Goal: Information Seeking & Learning: Learn about a topic

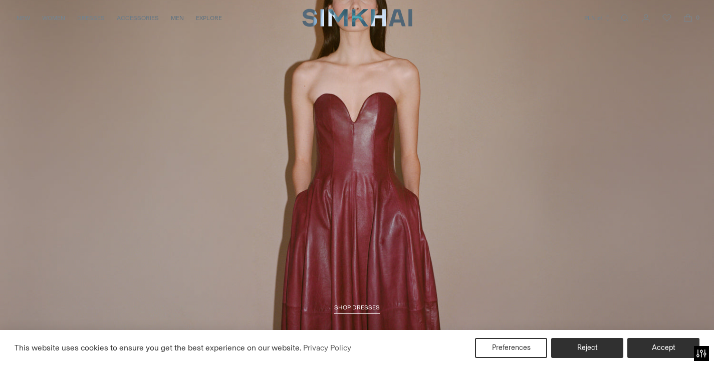
scroll to position [1398, 0]
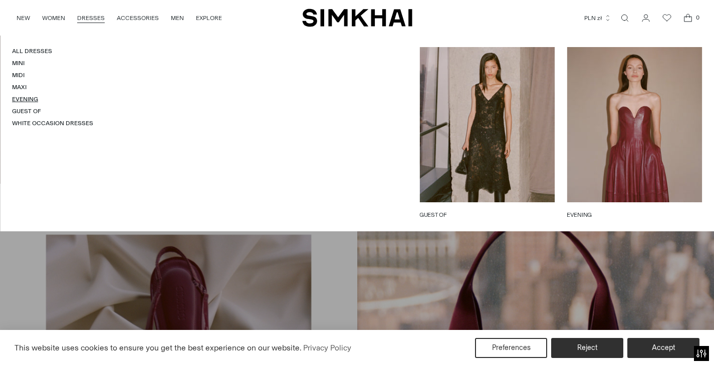
click at [24, 96] on link "Evening" at bounding box center [25, 99] width 26 height 7
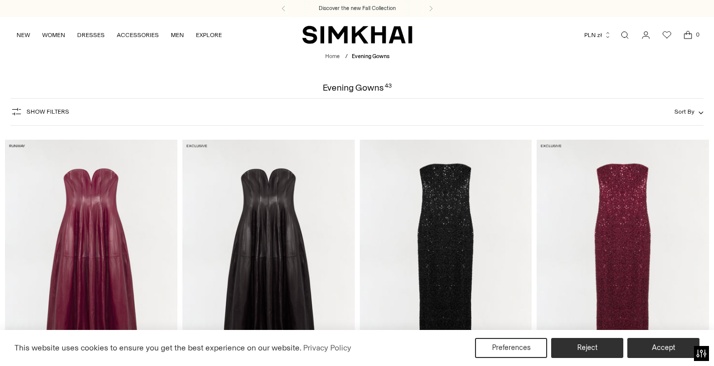
scroll to position [250, 0]
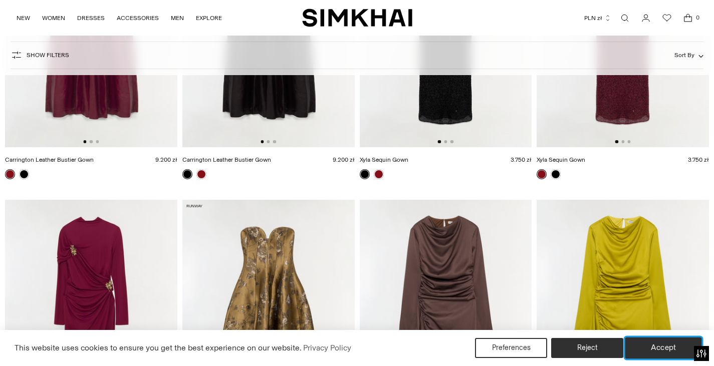
drag, startPoint x: 665, startPoint y: 355, endPoint x: 472, endPoint y: 290, distance: 204.1
click at [665, 354] on button "Accept" at bounding box center [663, 348] width 77 height 21
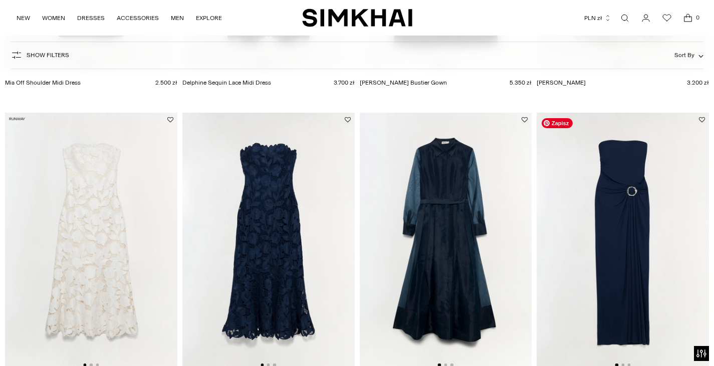
scroll to position [651, 0]
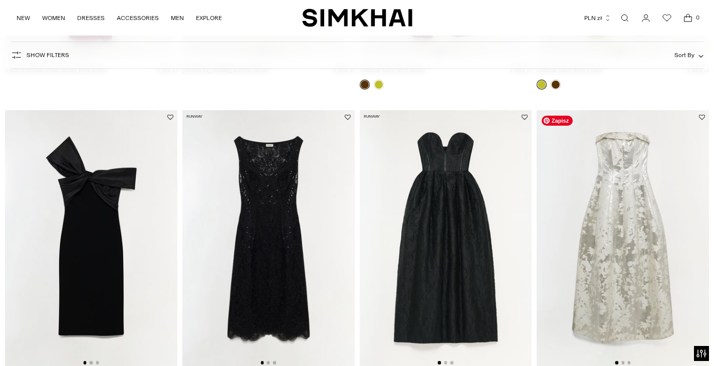
click at [628, 228] on img at bounding box center [623, 239] width 172 height 259
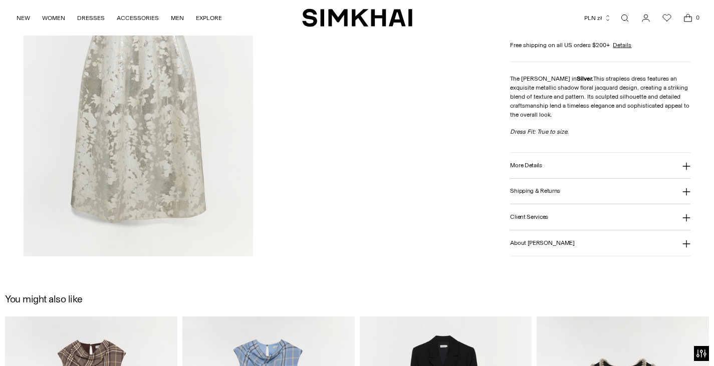
scroll to position [1553, 0]
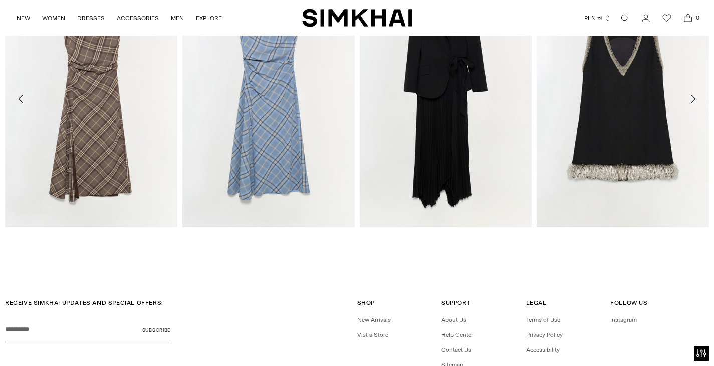
click at [276, 292] on div "RECEIVE SIMKHAI UPDATES AND SPECIAL OFFERS: Your email Subscribe Shop Shop New …" at bounding box center [357, 363] width 714 height 176
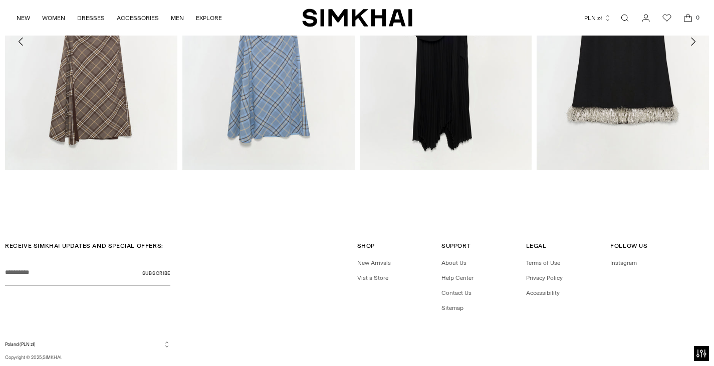
scroll to position [1636, 0]
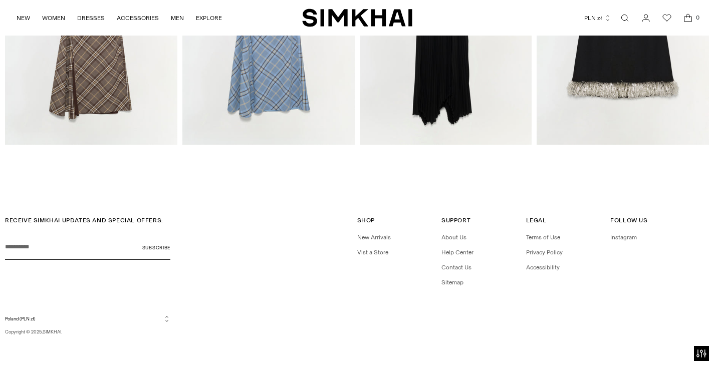
click at [633, 298] on div "RECEIVE SIMKHAI UPDATES AND SPECIAL OFFERS: Your email Subscribe Shop Shop New …" at bounding box center [357, 276] width 704 height 120
click at [302, 292] on div "RECEIVE SIMKHAI UPDATES AND SPECIAL OFFERS: Your email Subscribe Shop Shop New …" at bounding box center [357, 256] width 704 height 81
click at [367, 282] on div "Shop Shop New Arrivals Vist a Store" at bounding box center [399, 256] width 85 height 81
click at [670, 271] on div "Follow Us Follow Us Instagram" at bounding box center [652, 256] width 85 height 81
click at [288, 303] on div "RECEIVE SIMKHAI UPDATES AND SPECIAL OFFERS: Your email Subscribe Shop Shop New …" at bounding box center [357, 276] width 704 height 120
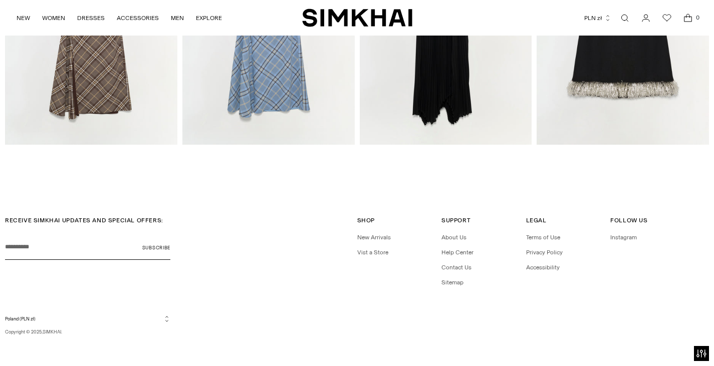
click at [316, 290] on div "RECEIVE SIMKHAI UPDATES AND SPECIAL OFFERS: Your email Subscribe Shop Shop New …" at bounding box center [357, 256] width 704 height 81
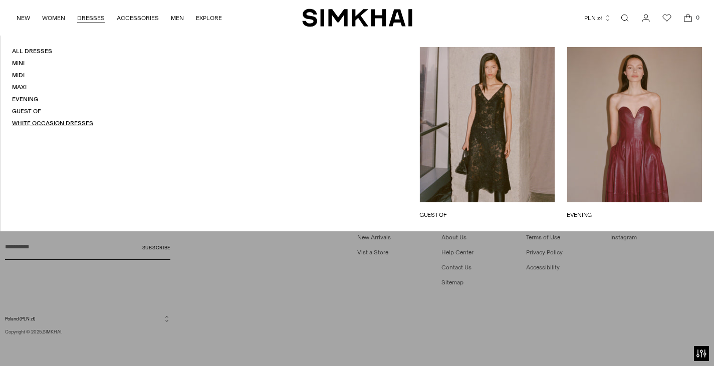
click at [79, 122] on link "White Occasion Dresses" at bounding box center [52, 123] width 81 height 7
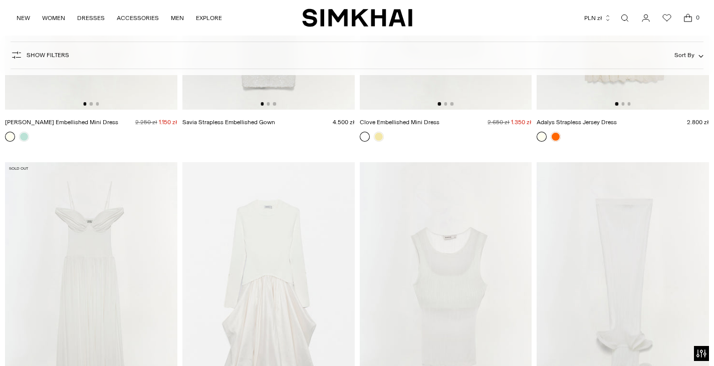
scroll to position [2204, 0]
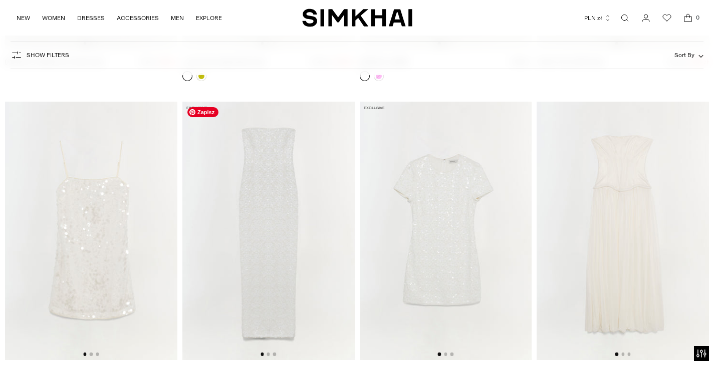
click at [247, 209] on img at bounding box center [268, 231] width 172 height 259
click at [654, 176] on img at bounding box center [623, 231] width 172 height 259
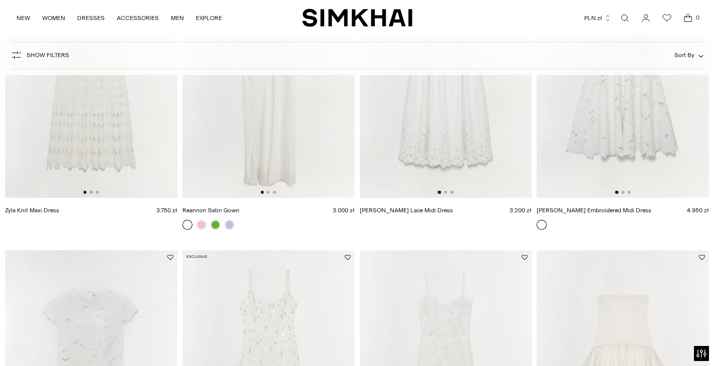
scroll to position [50, 0]
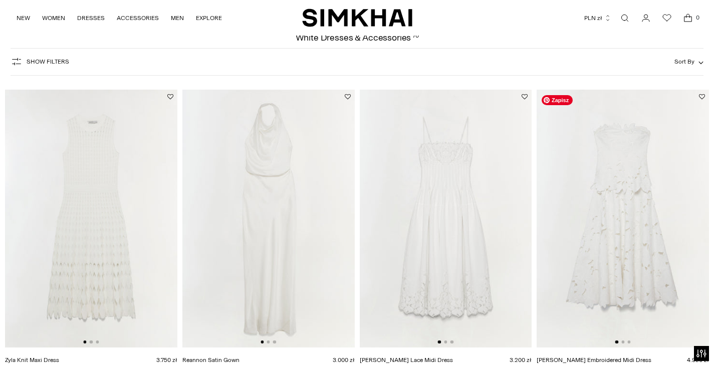
click at [557, 157] on img at bounding box center [623, 219] width 172 height 259
click at [310, 215] on img at bounding box center [268, 219] width 172 height 259
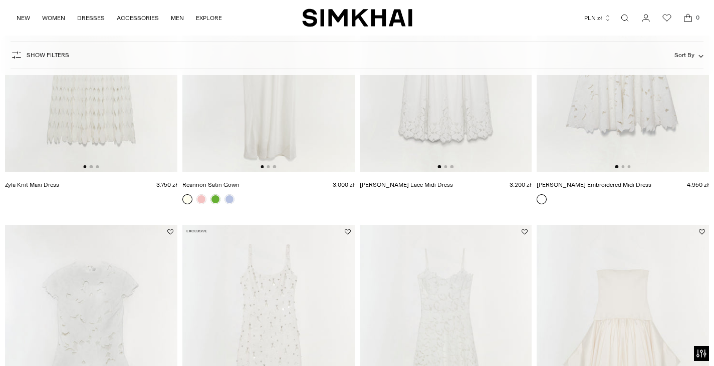
scroll to position [351, 0]
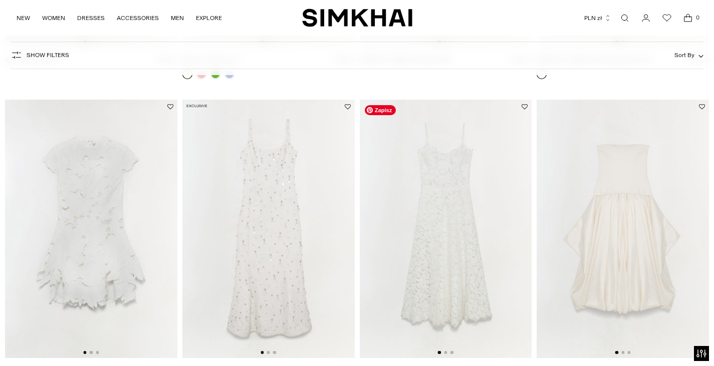
click at [449, 221] on img at bounding box center [446, 229] width 172 height 259
click at [296, 182] on img at bounding box center [268, 229] width 172 height 259
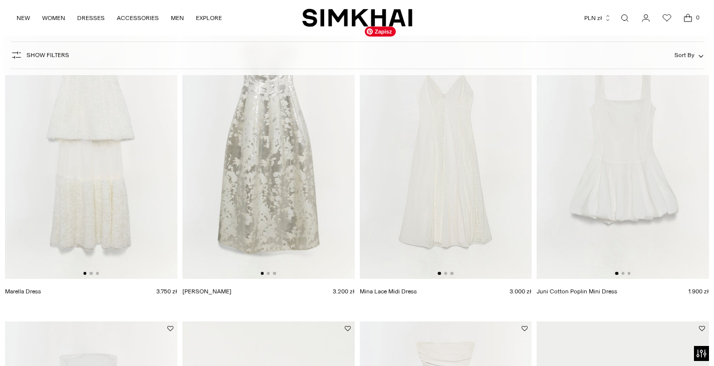
scroll to position [1052, 0]
click at [152, 201] on img at bounding box center [91, 150] width 172 height 259
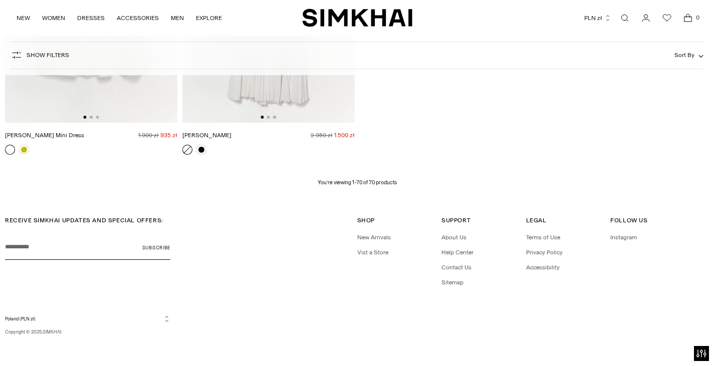
scroll to position [5553, 0]
click at [370, 259] on div "Shop Shop New Arrivals Vist a Store" at bounding box center [399, 254] width 85 height 81
click at [370, 254] on link "Vist a Store" at bounding box center [372, 250] width 31 height 7
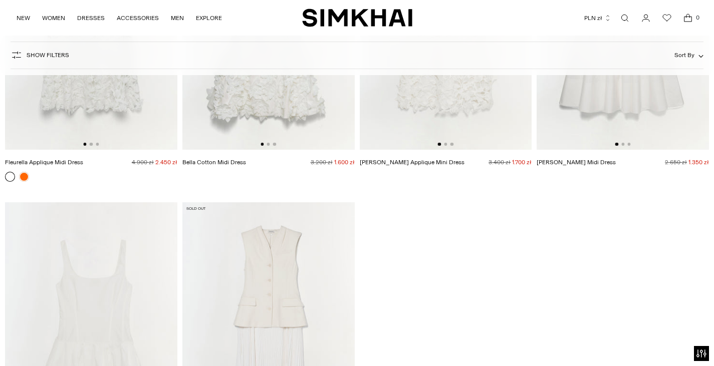
scroll to position [5152, 0]
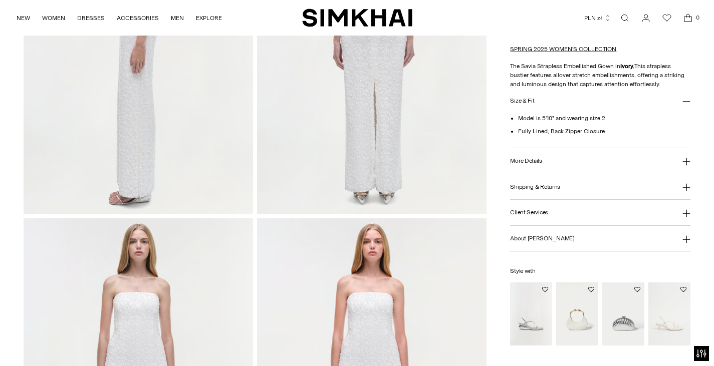
scroll to position [547, 0]
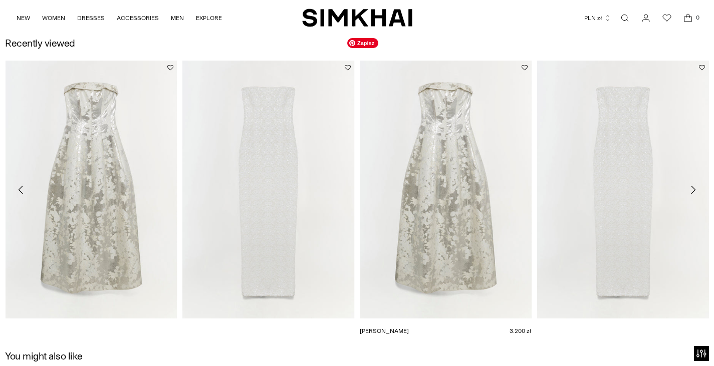
scroll to position [1495, 0]
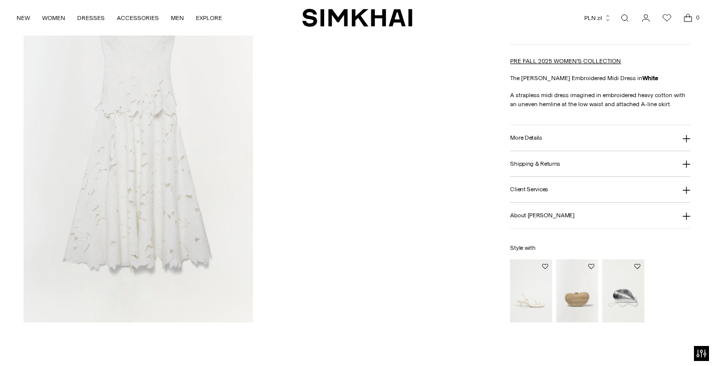
scroll to position [1295, 0]
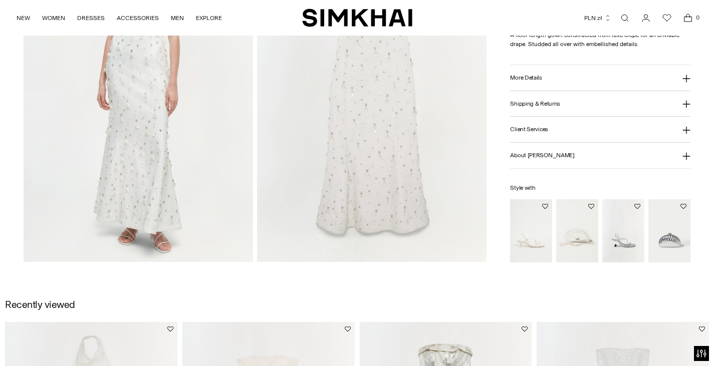
scroll to position [844, 0]
